Goal: Navigation & Orientation: Find specific page/section

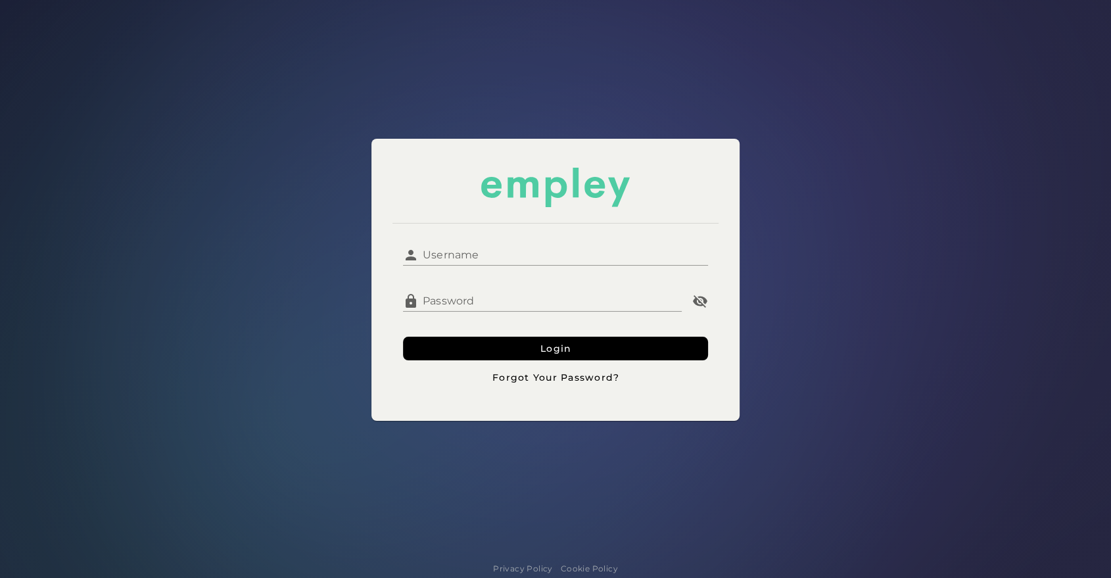
type input "**********"
click at [527, 247] on input "**********" at bounding box center [563, 250] width 289 height 32
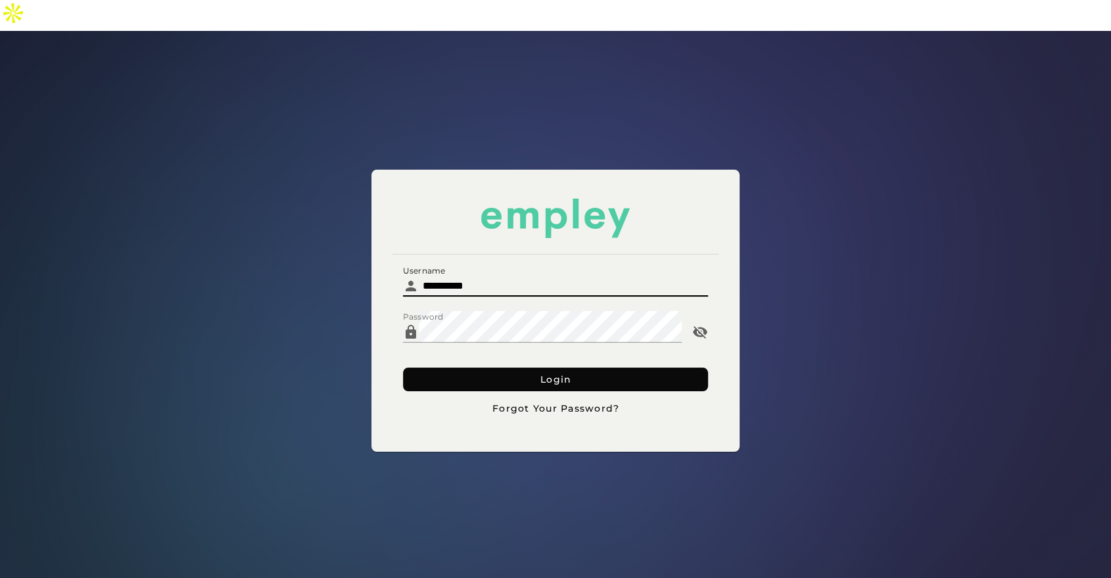
click at [439, 368] on button "Login" at bounding box center [555, 380] width 305 height 24
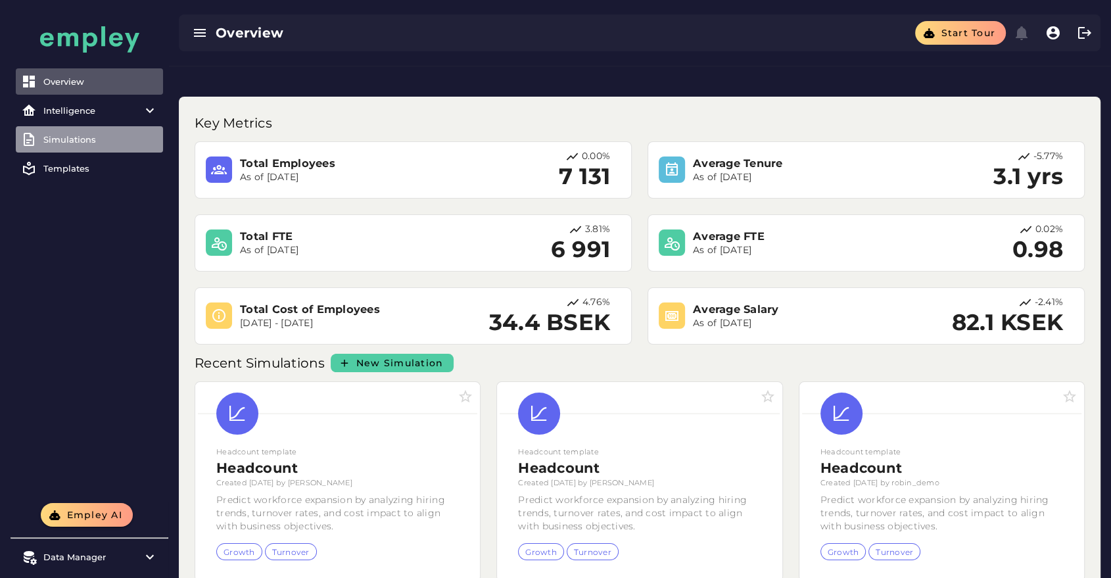
click at [82, 136] on div "Simulations" at bounding box center [100, 139] width 114 height 11
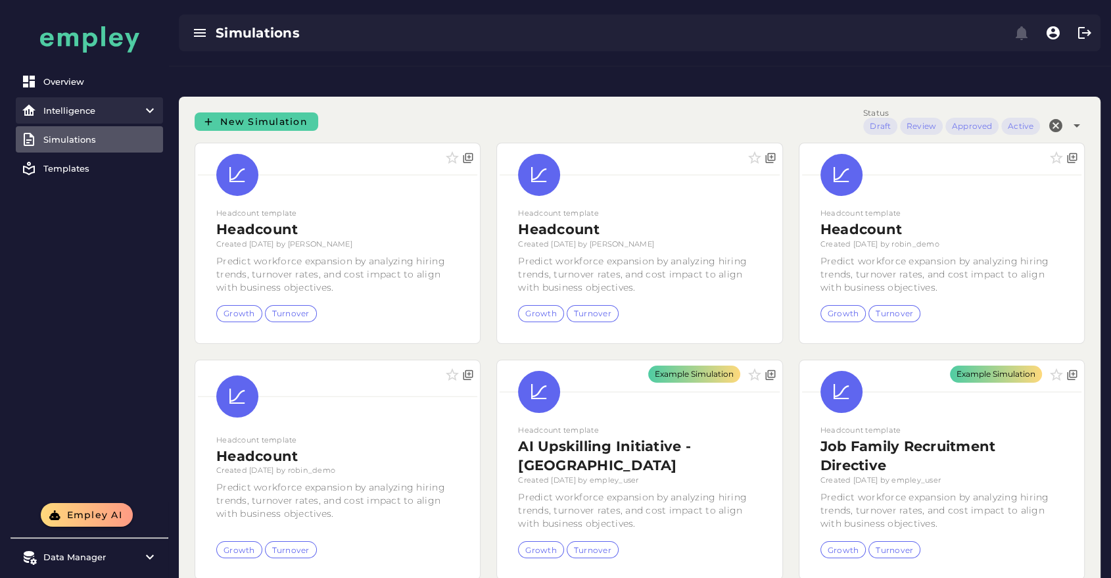
click at [101, 114] on div "Intelligence" at bounding box center [89, 110] width 92 height 11
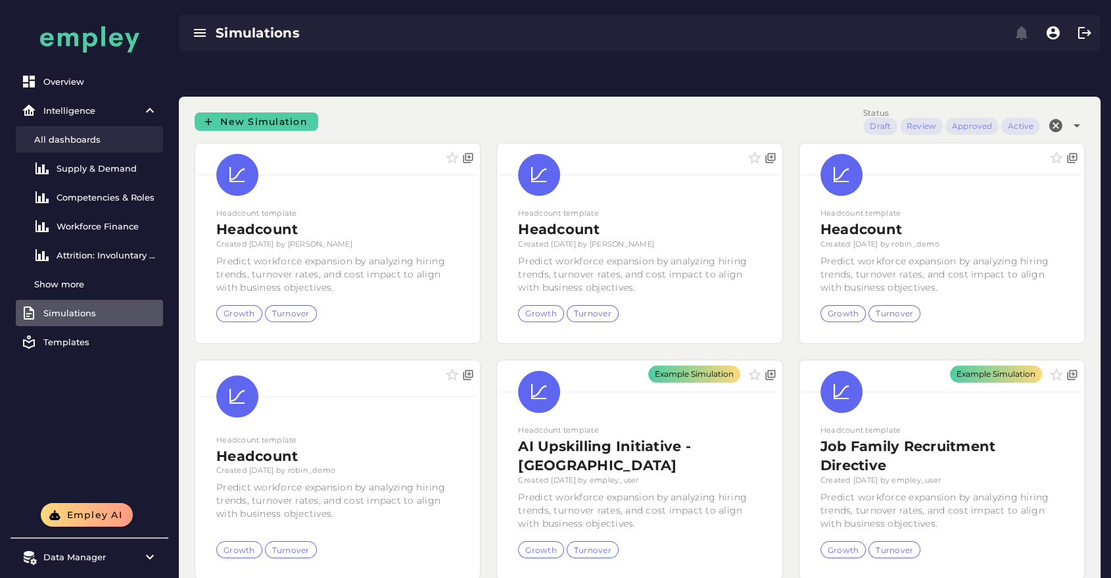
click at [99, 147] on link "All dashboards" at bounding box center [89, 139] width 147 height 26
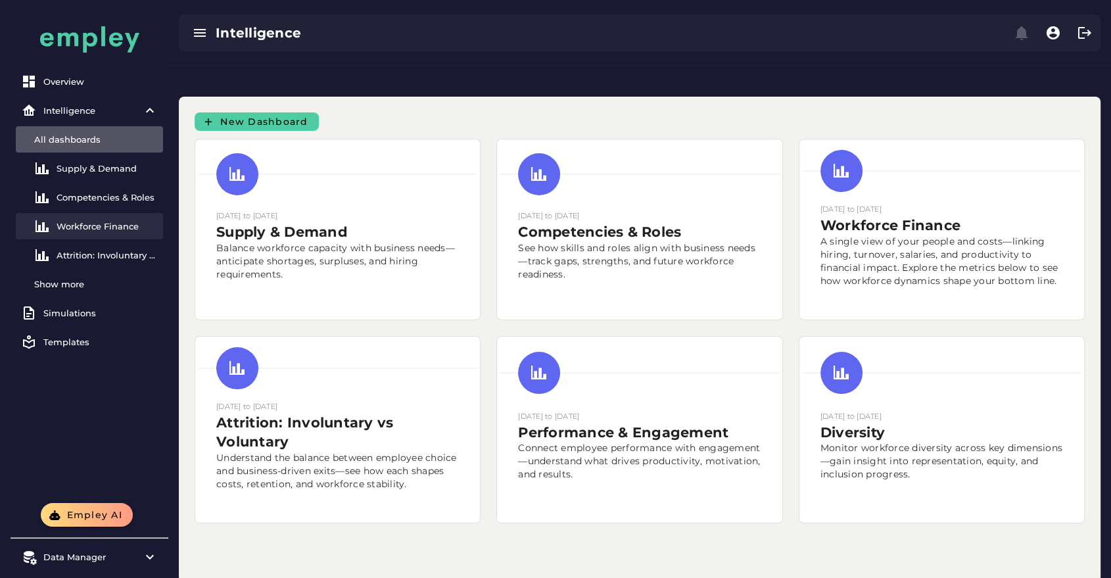
click at [112, 229] on div "Workforce Finance" at bounding box center [107, 226] width 101 height 11
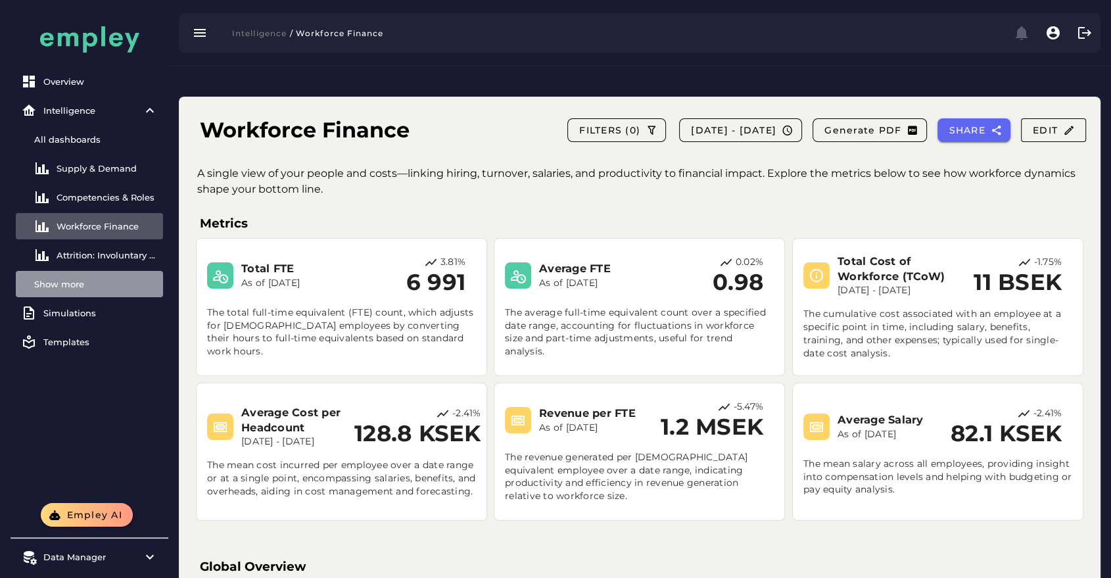
click at [87, 279] on div "Show more" at bounding box center [96, 284] width 124 height 11
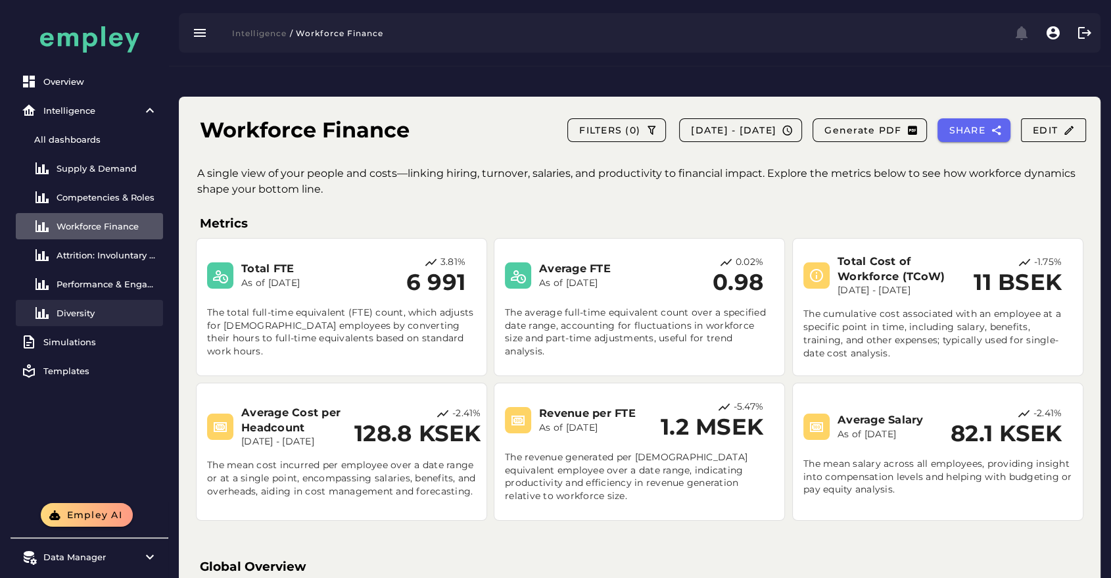
click at [124, 318] on link "Diversity" at bounding box center [89, 313] width 147 height 26
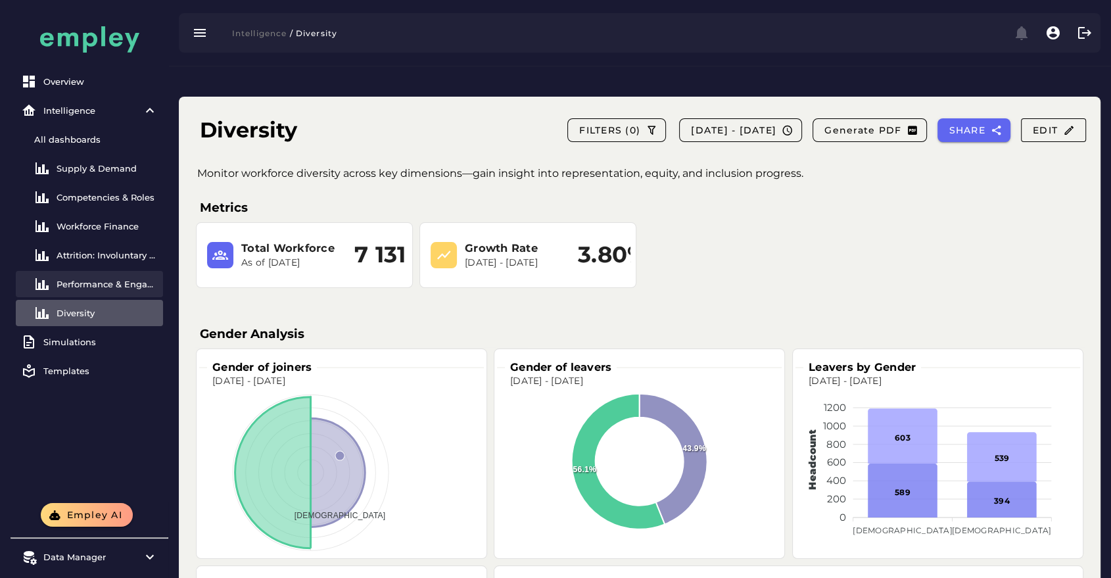
click at [98, 281] on div "Performance & Engagement" at bounding box center [107, 284] width 101 height 11
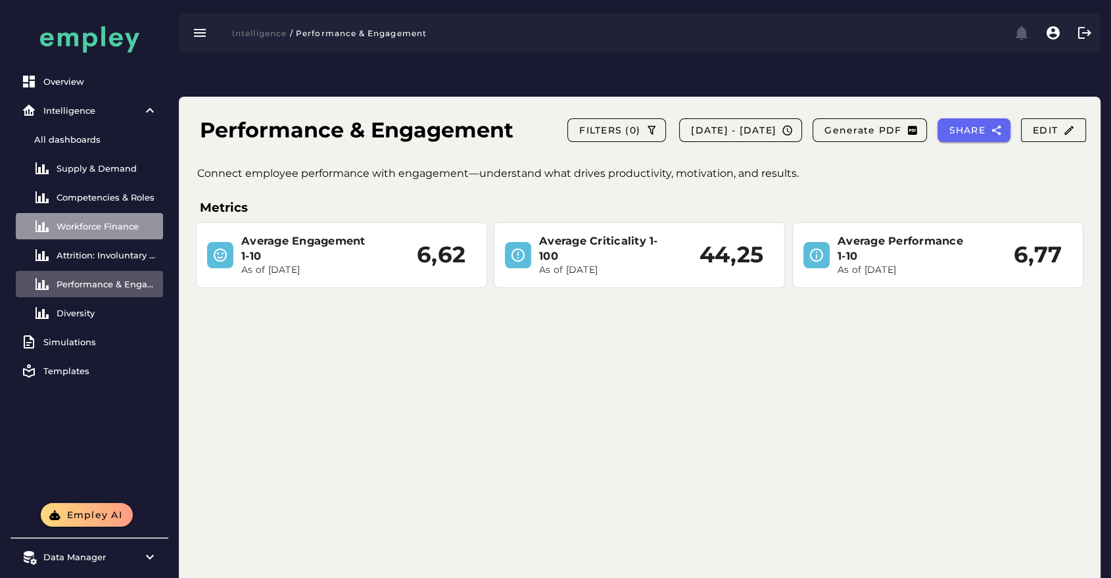
click at [101, 217] on link "Workforce Finance" at bounding box center [89, 226] width 147 height 26
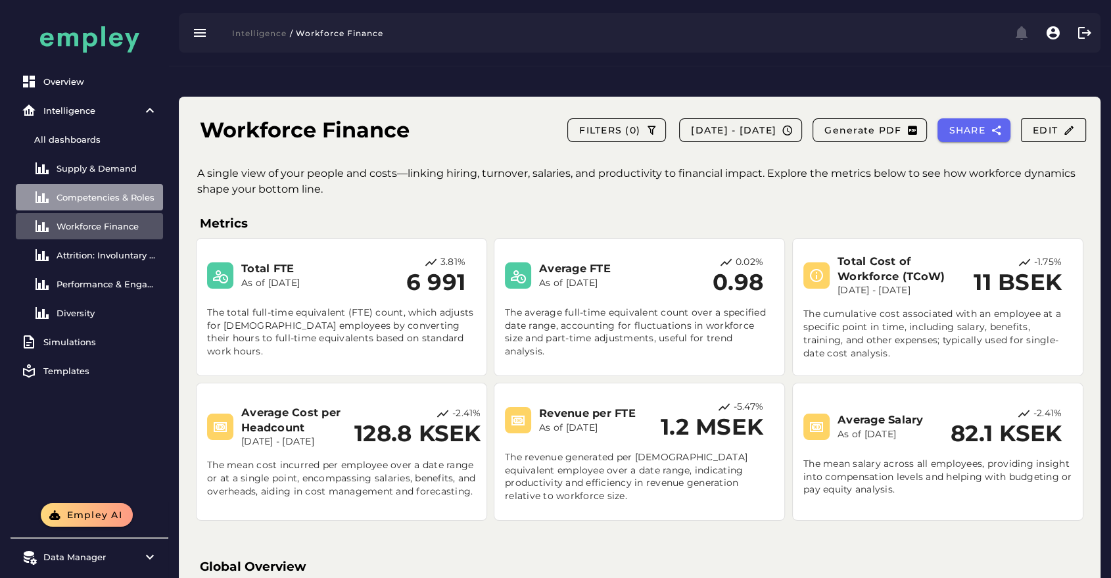
click at [121, 201] on div "Competencies & Roles" at bounding box center [107, 197] width 101 height 11
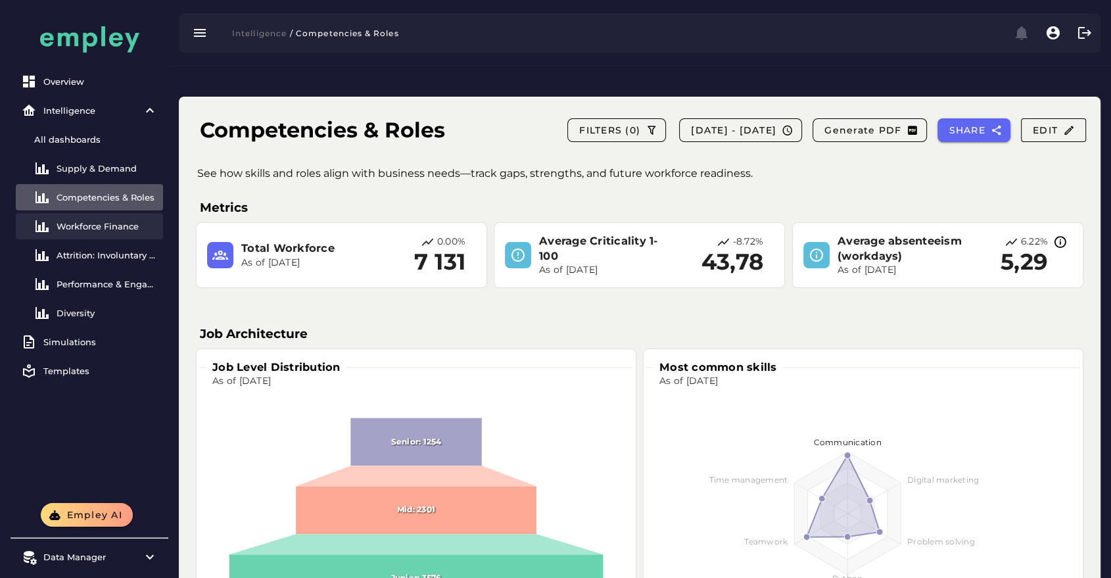
click at [103, 225] on div "Workforce Finance" at bounding box center [107, 226] width 101 height 11
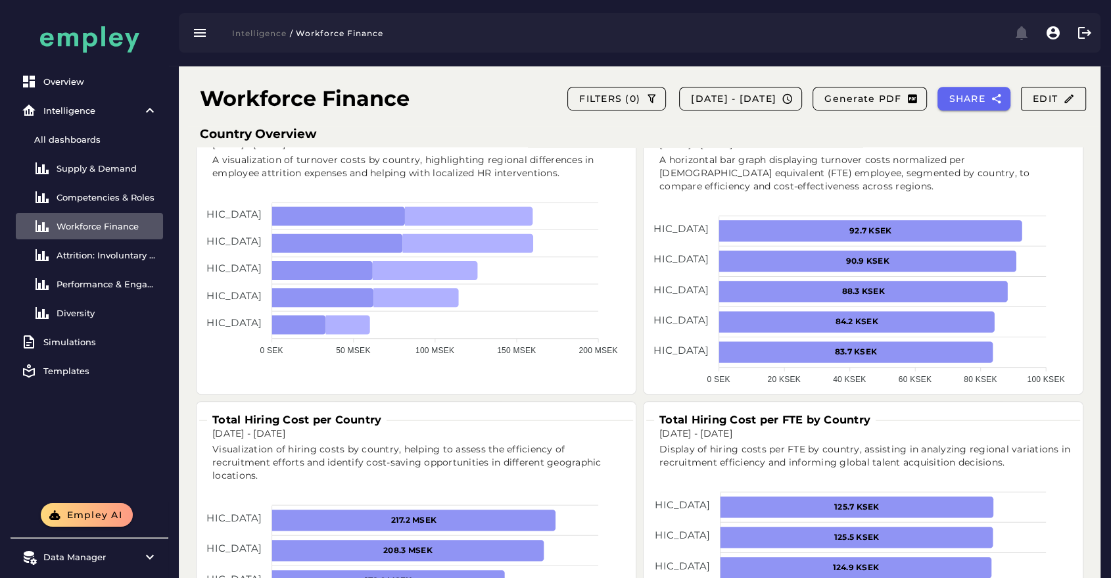
scroll to position [675, 0]
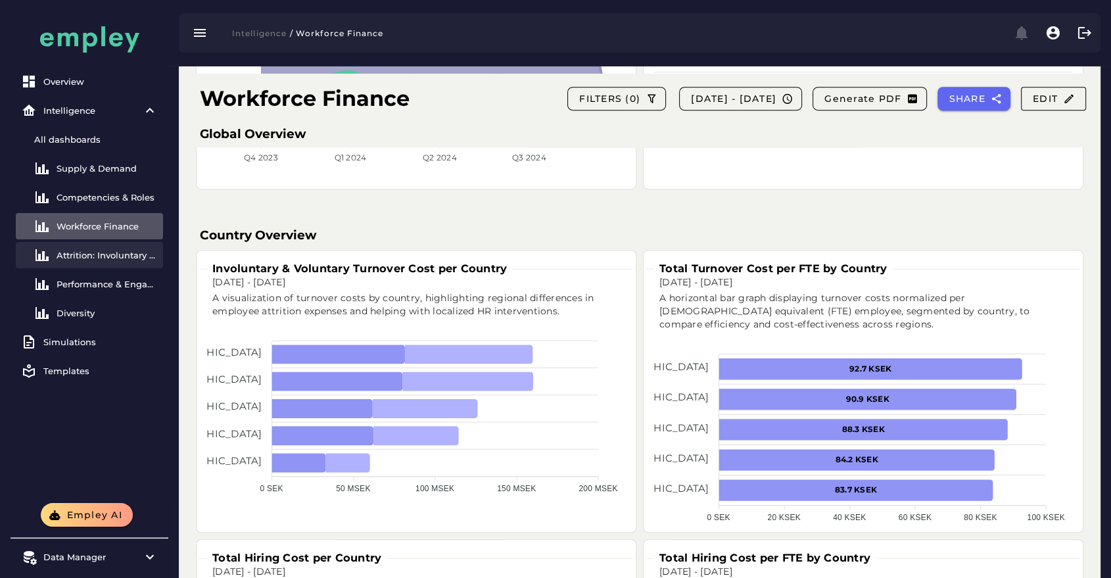
click at [108, 258] on div "Attrition: Involuntary vs Voluntary" at bounding box center [107, 255] width 101 height 11
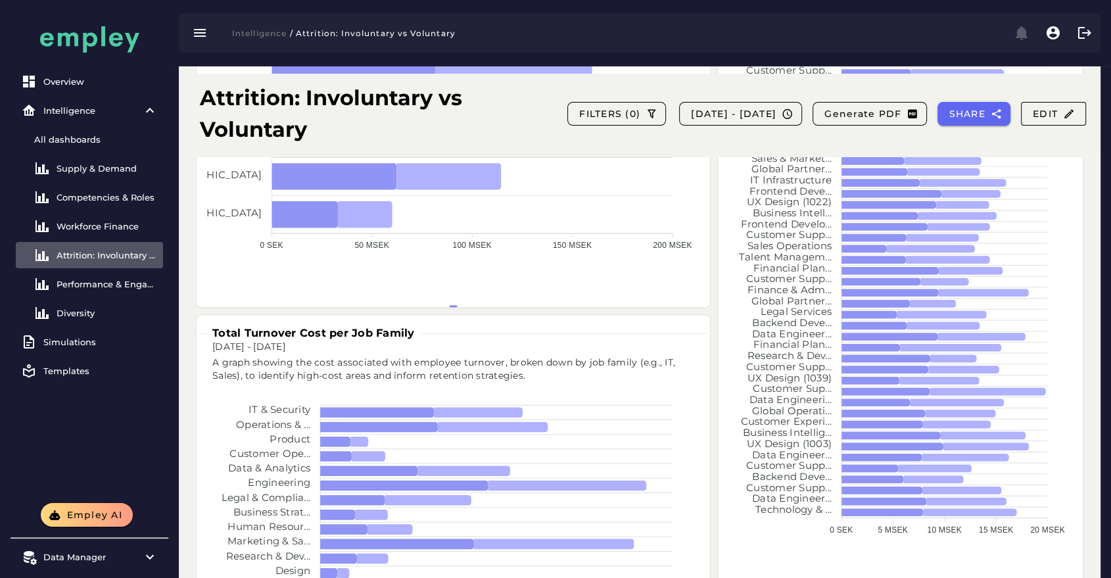
scroll to position [607, 0]
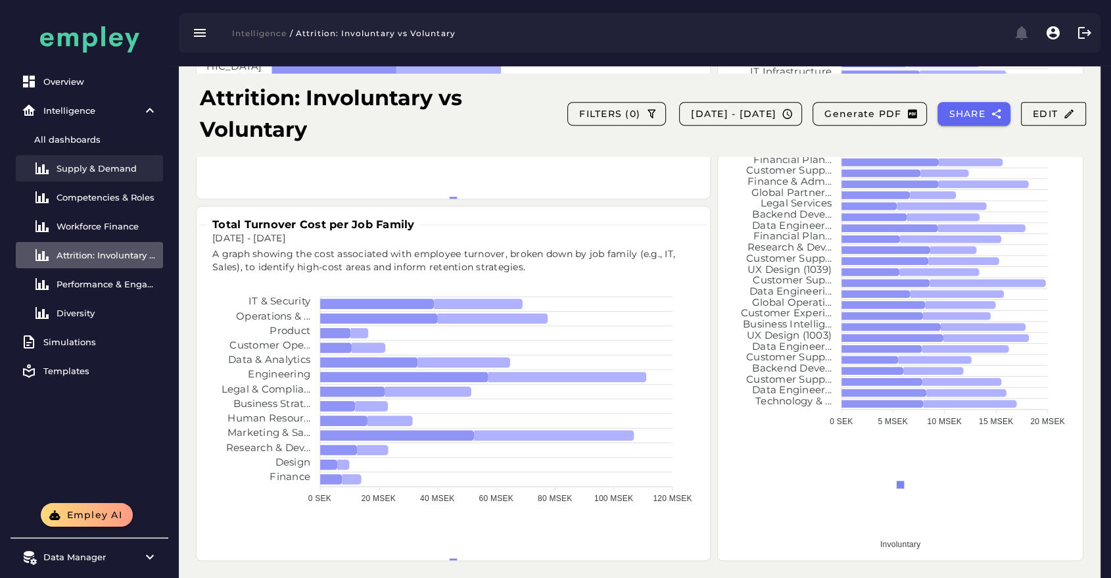
click at [114, 167] on div "Supply & Demand" at bounding box center [107, 168] width 101 height 11
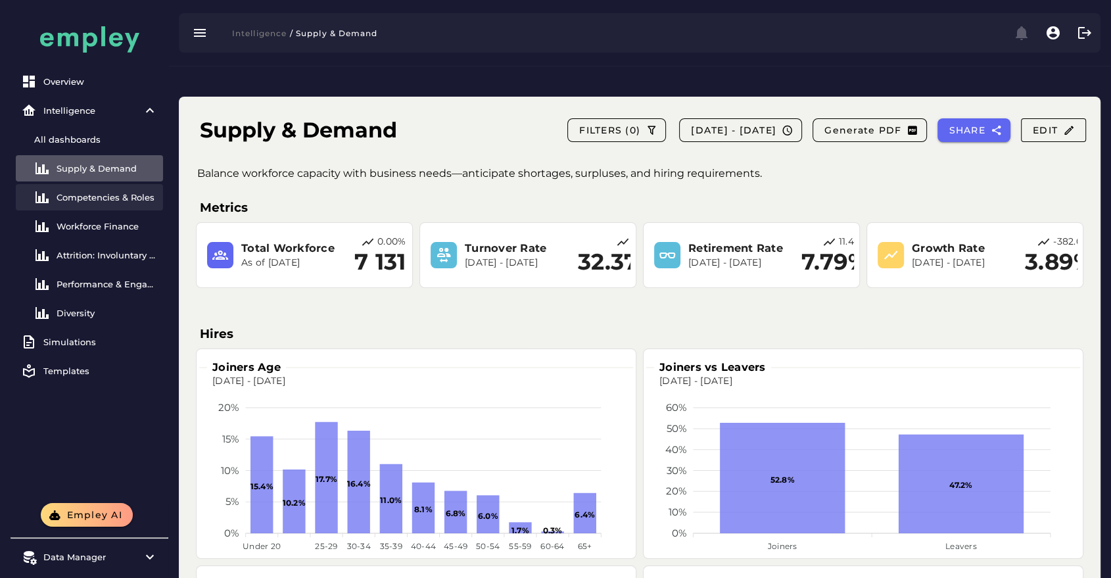
click at [128, 202] on link "Competencies & Roles" at bounding box center [89, 197] width 147 height 26
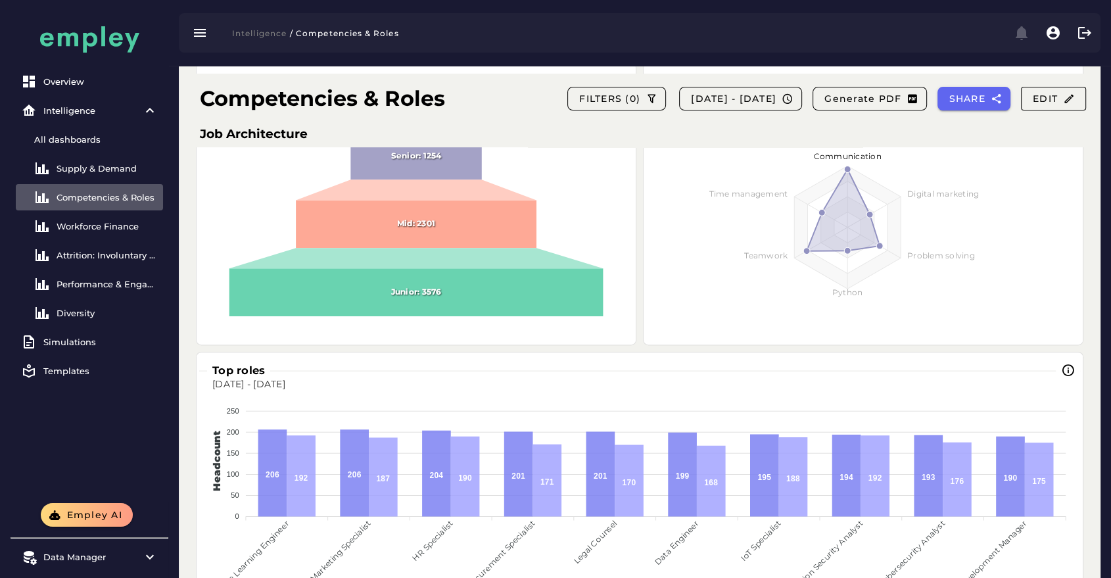
scroll to position [259, 0]
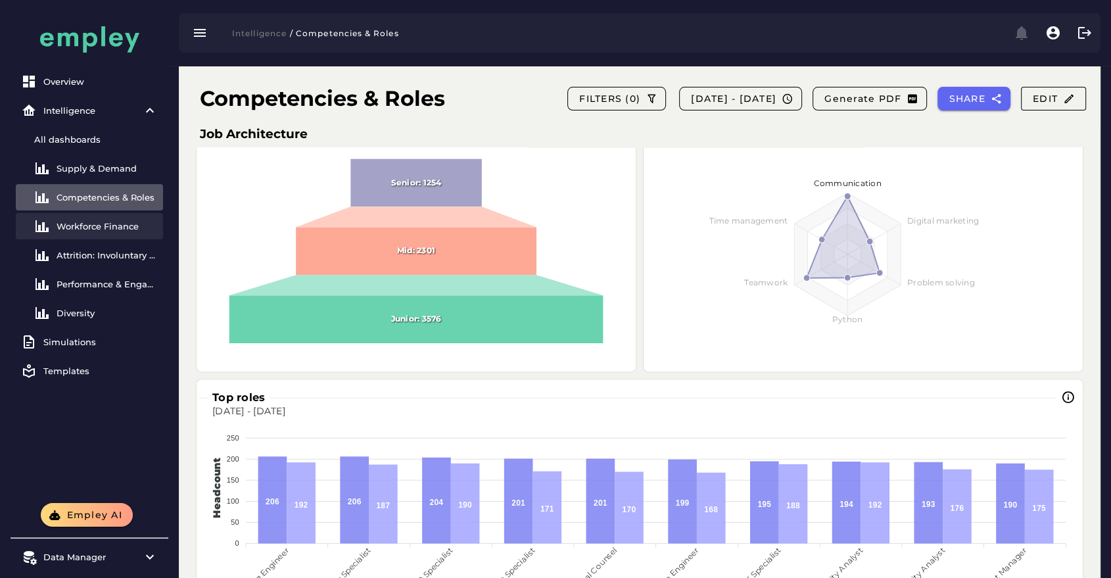
click at [110, 226] on div "Workforce Finance" at bounding box center [107, 226] width 101 height 11
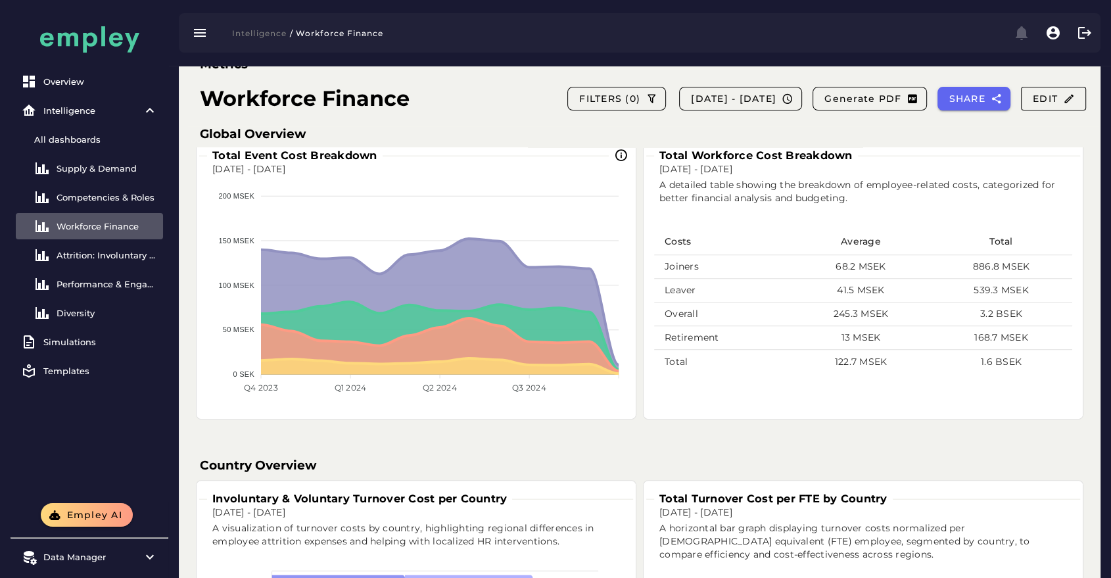
scroll to position [398, 0]
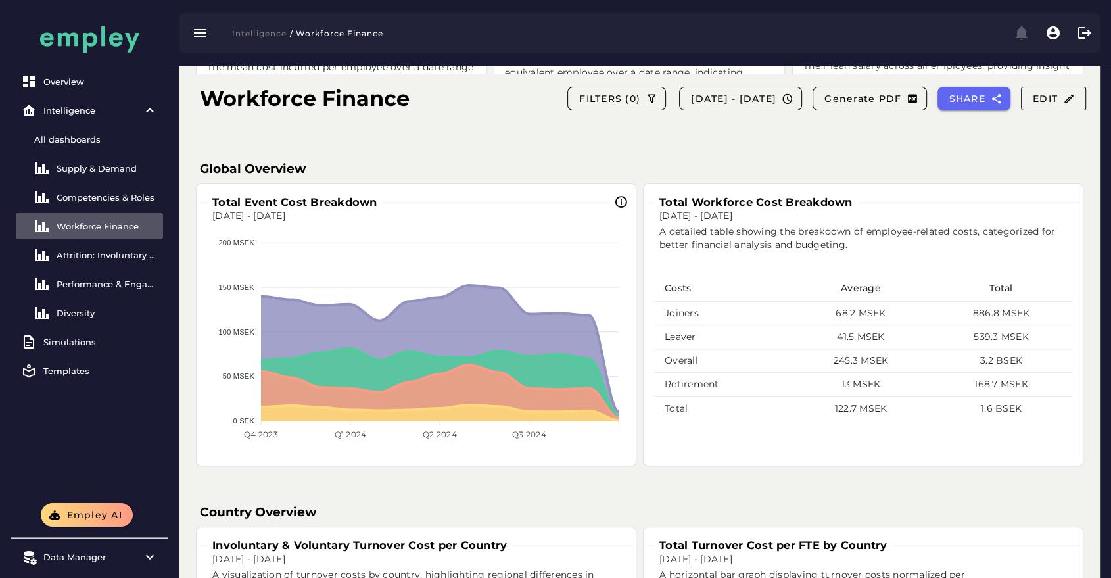
click at [87, 448] on div "Overview Intelligence All dashboards Supply & Demand Competencies & Roles Workf…" at bounding box center [90, 251] width 158 height 503
click at [102, 344] on div "Simulations" at bounding box center [100, 342] width 114 height 11
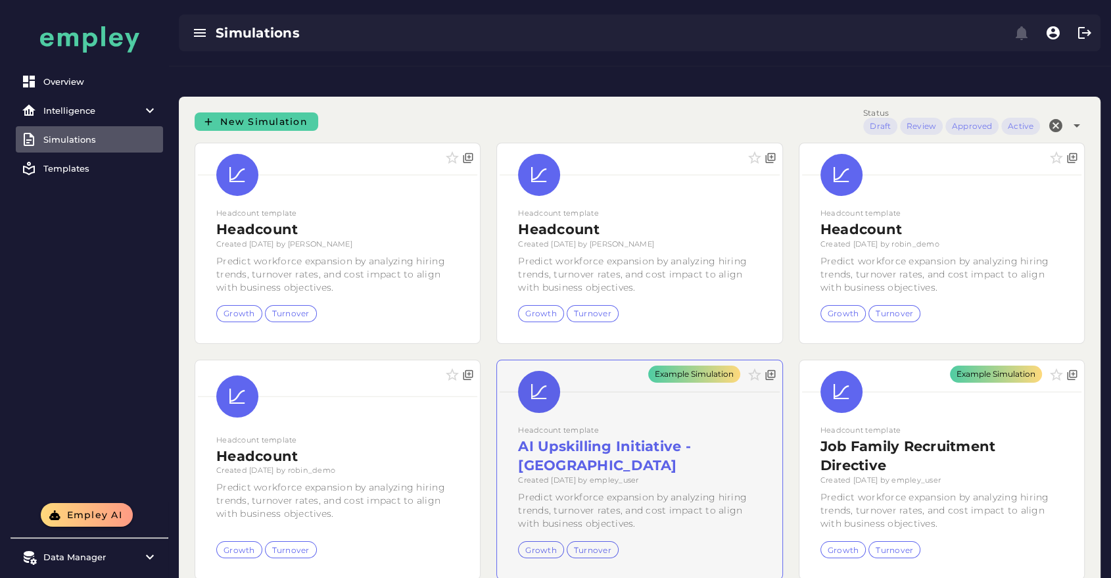
click at [708, 405] on div "Example Simulation" at bounding box center [639, 470] width 285 height 220
